Goal: Information Seeking & Learning: Learn about a topic

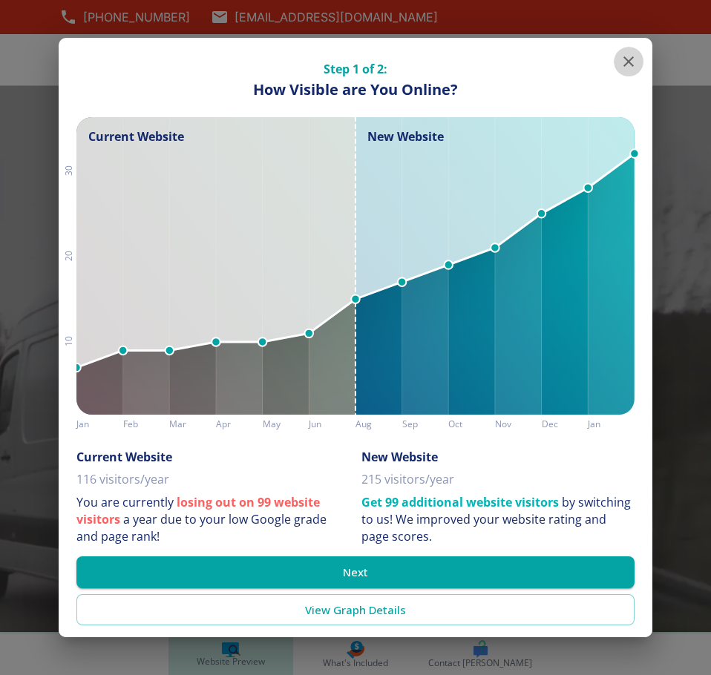
click at [625, 65] on icon "button" at bounding box center [628, 61] width 10 height 10
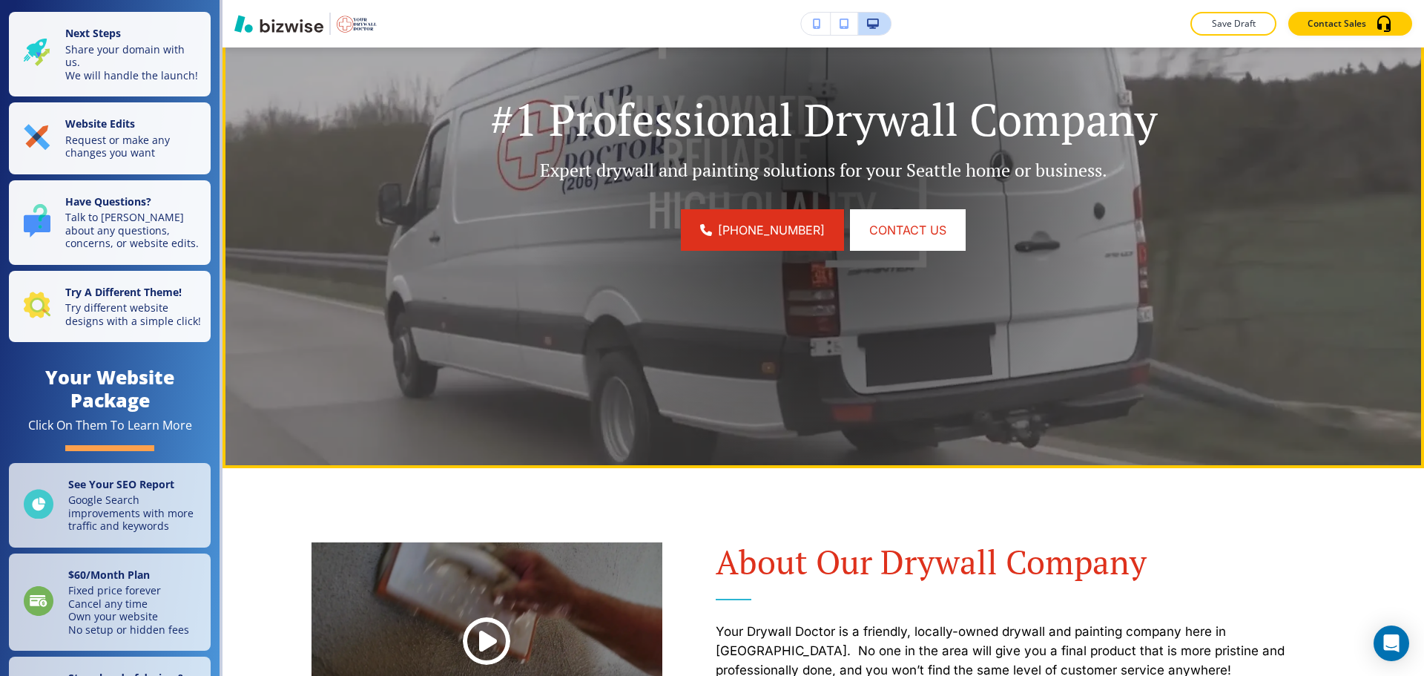
scroll to position [297, 0]
